Goal: Use online tool/utility: Use online tool/utility

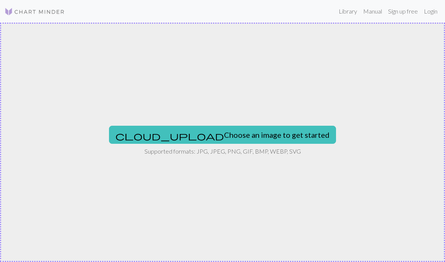
click at [259, 136] on button "cloud_upload Choose an image to get started" at bounding box center [222, 135] width 227 height 18
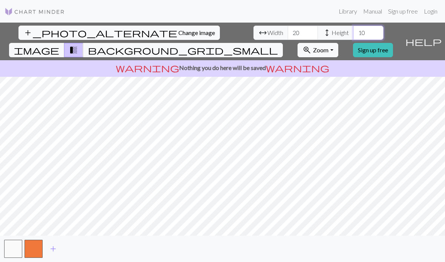
click at [353, 32] on input "10" at bounding box center [368, 33] width 30 height 14
type input "104"
click at [288, 29] on input "20" at bounding box center [303, 33] width 30 height 14
click at [288, 36] on input "20" at bounding box center [303, 33] width 30 height 14
type input "2"
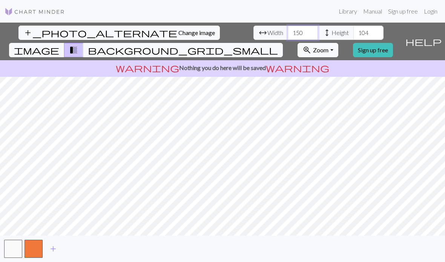
type input "150"
click at [59, 45] on span "image" at bounding box center [36, 50] width 45 height 11
click at [278, 45] on span "background_grid_small" at bounding box center [183, 50] width 190 height 11
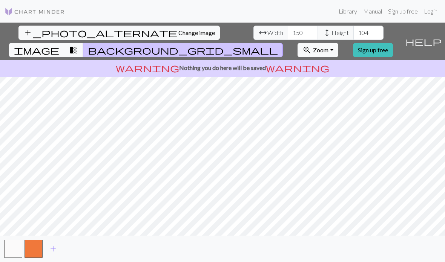
scroll to position [23, 0]
click at [353, 26] on input "104" at bounding box center [368, 33] width 30 height 14
click at [353, 26] on input "102" at bounding box center [368, 33] width 30 height 14
type input "104"
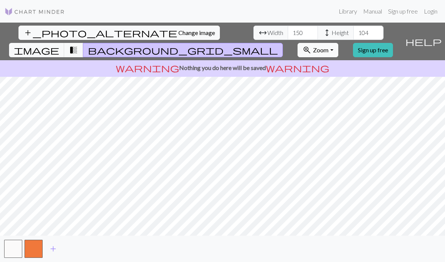
click at [78, 45] on span "transition_fade" at bounding box center [73, 50] width 9 height 11
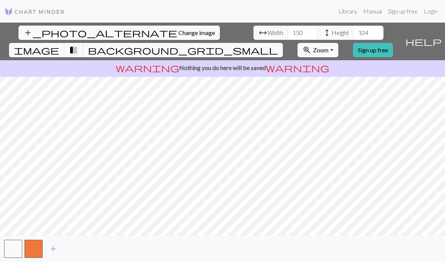
click at [78, 45] on span "transition_fade" at bounding box center [73, 50] width 9 height 11
click at [59, 45] on span "image" at bounding box center [36, 50] width 45 height 11
click at [278, 45] on span "background_grid_small" at bounding box center [183, 50] width 190 height 11
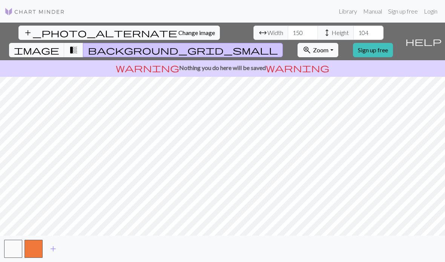
click at [369, 63] on p "warning Nothing you do here will be saved warning" at bounding box center [222, 67] width 439 height 9
